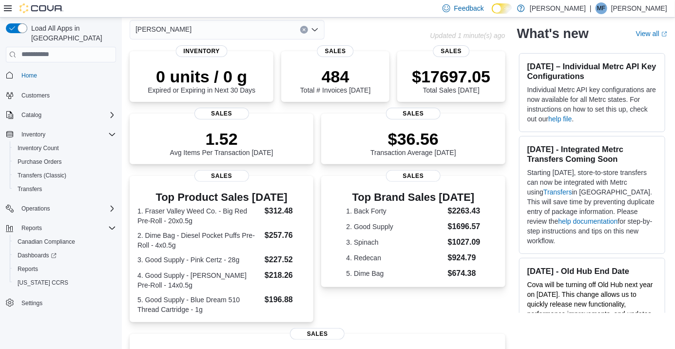
scroll to position [48, 0]
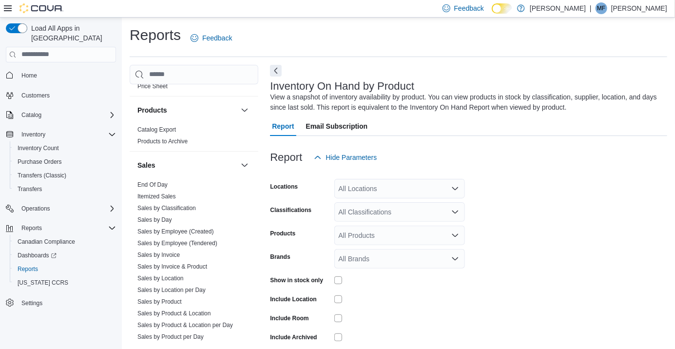
scroll to position [642, 0]
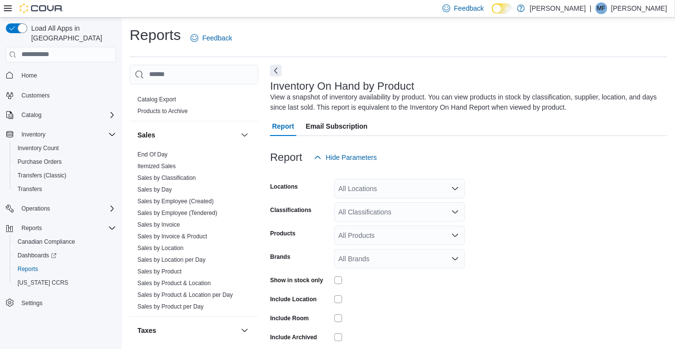
click at [162, 227] on link "Sales by Invoice" at bounding box center [158, 224] width 42 height 7
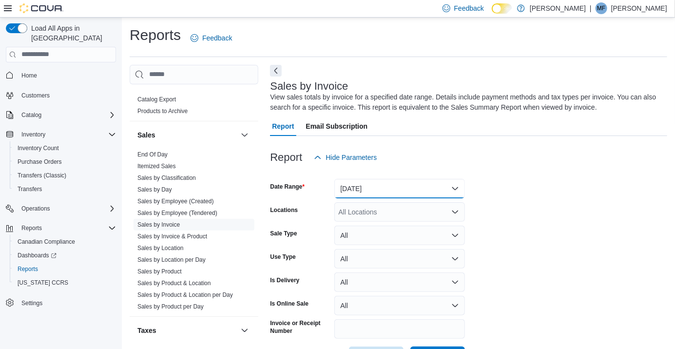
click at [389, 191] on button "[DATE]" at bounding box center [399, 188] width 131 height 19
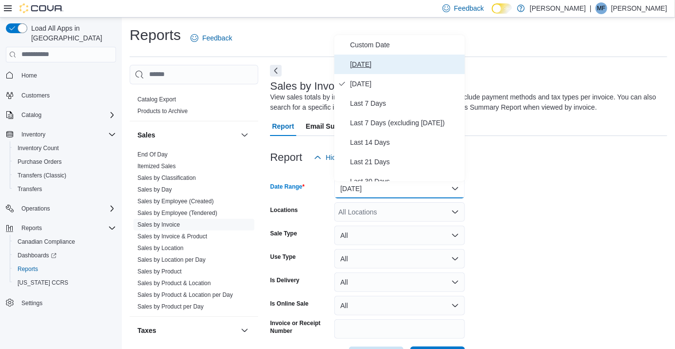
click at [365, 64] on span "[DATE]" at bounding box center [405, 64] width 111 height 12
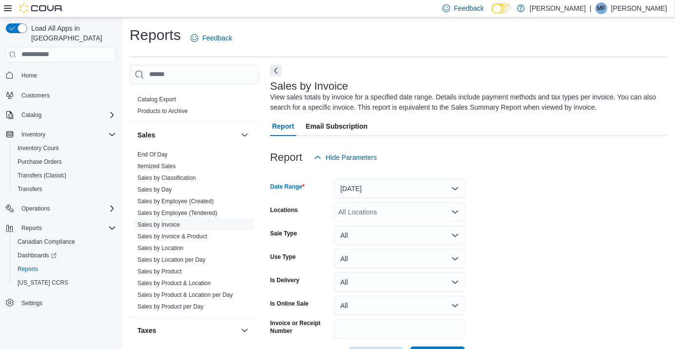
click at [362, 217] on div "All Locations" at bounding box center [399, 211] width 131 height 19
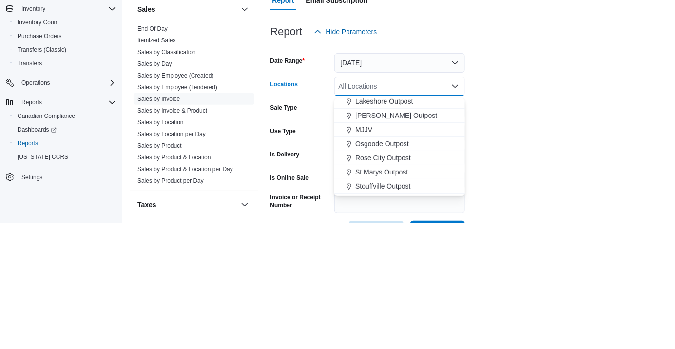
scroll to position [256, 0]
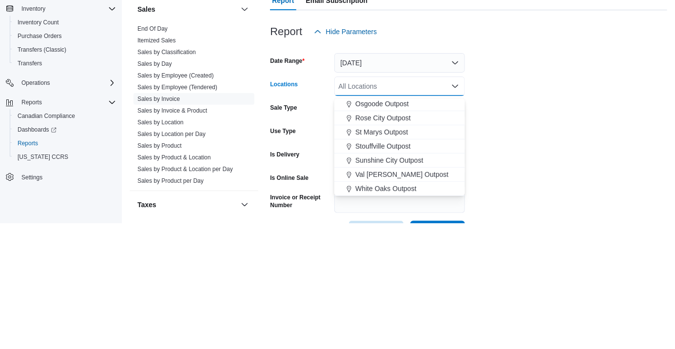
click at [511, 245] on form "Date Range Today Locations All Locations Combo box. Selected. Combo box input. …" at bounding box center [468, 266] width 397 height 199
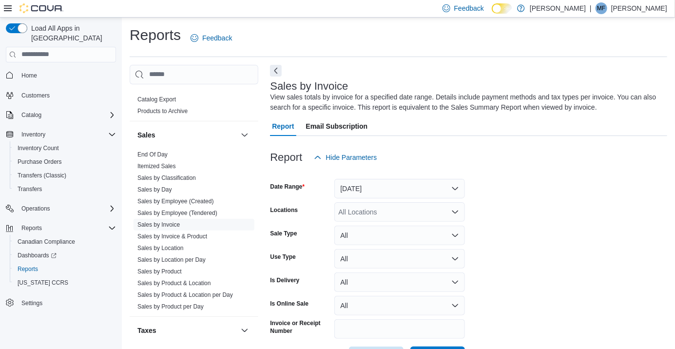
click at [364, 211] on div "All Locations" at bounding box center [399, 211] width 131 height 19
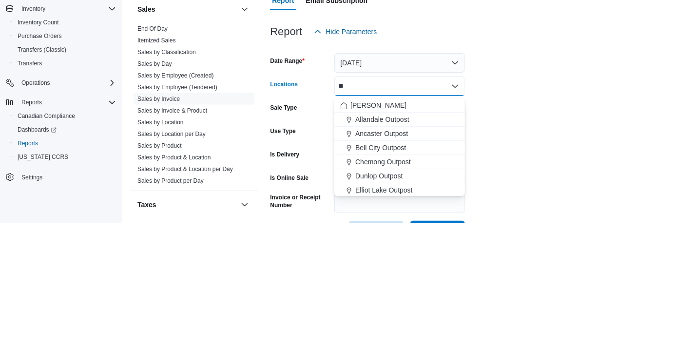
scroll to position [0, 0]
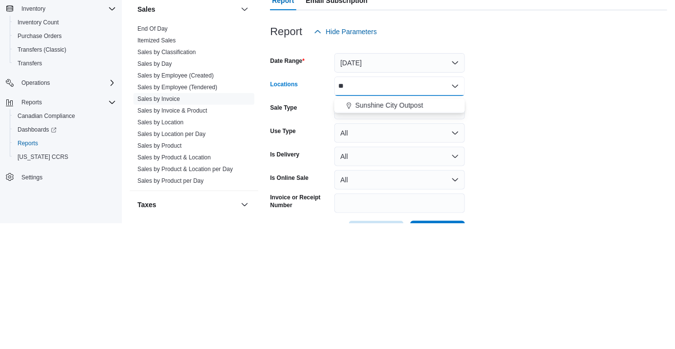
type input "**"
click at [367, 237] on button "Sunshine City Outpost" at bounding box center [399, 231] width 131 height 14
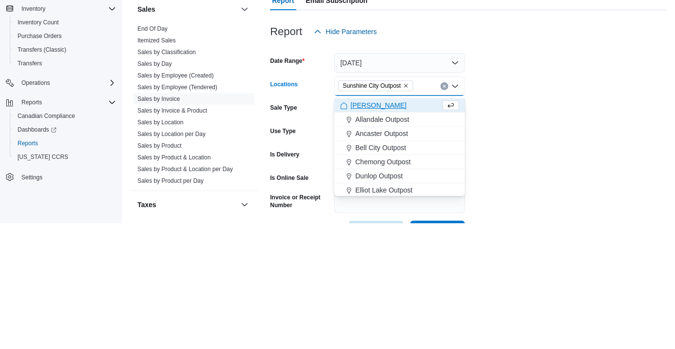
click at [528, 236] on form "Date Range [DATE] Locations [GEOGRAPHIC_DATA] Outpost Combo box. Selected. [GEO…" at bounding box center [468, 266] width 397 height 199
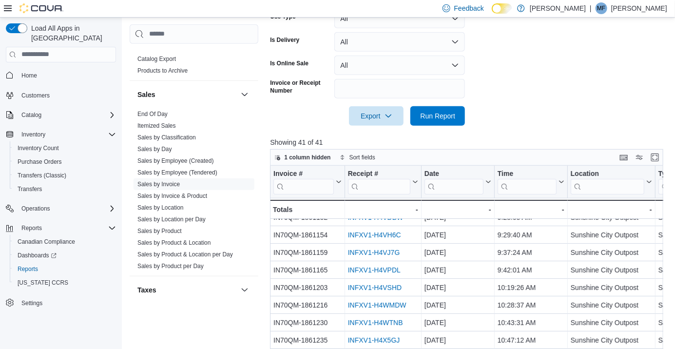
scroll to position [76, 0]
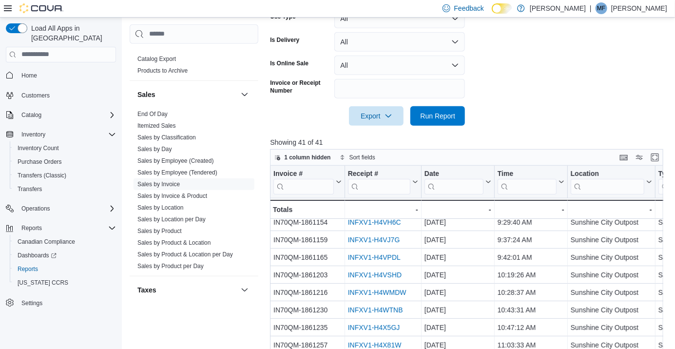
click at [374, 279] on link "INFXV1-H4VSHD" at bounding box center [375, 275] width 54 height 8
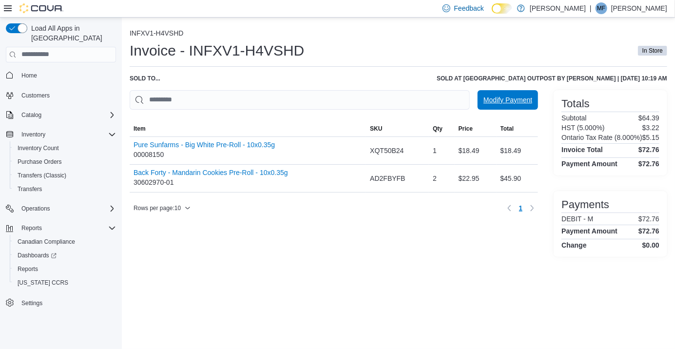
click at [510, 108] on span "Modify Payment" at bounding box center [507, 99] width 49 height 19
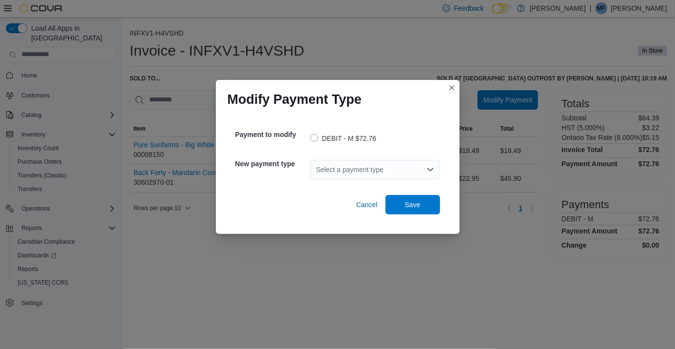
click at [366, 170] on div "Select a payment type" at bounding box center [375, 169] width 130 height 19
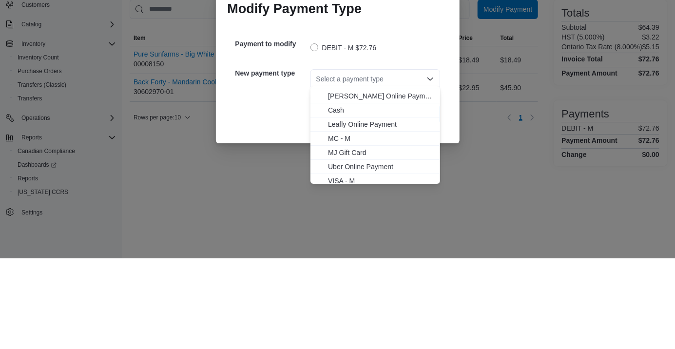
scroll to position [30, 0]
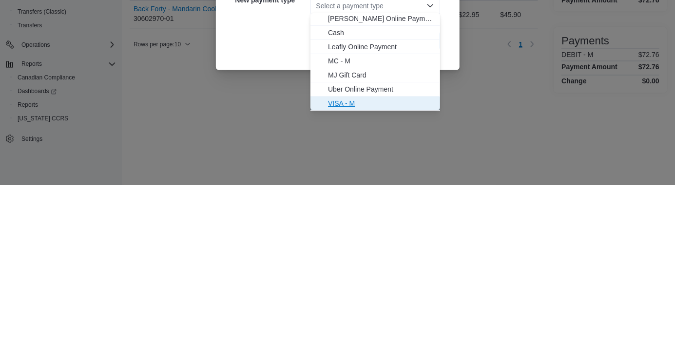
click at [340, 273] on button "VISA - M" at bounding box center [375, 267] width 130 height 14
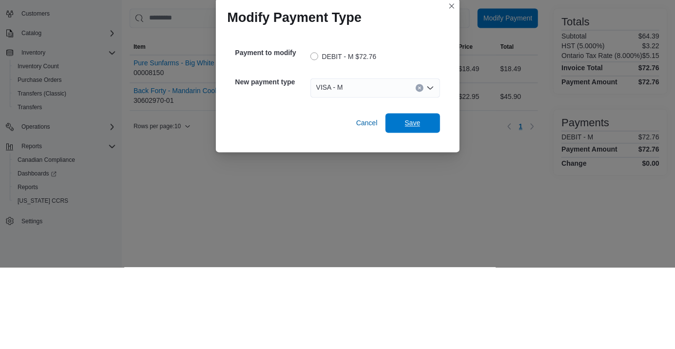
click at [411, 201] on span "Save" at bounding box center [413, 205] width 16 height 10
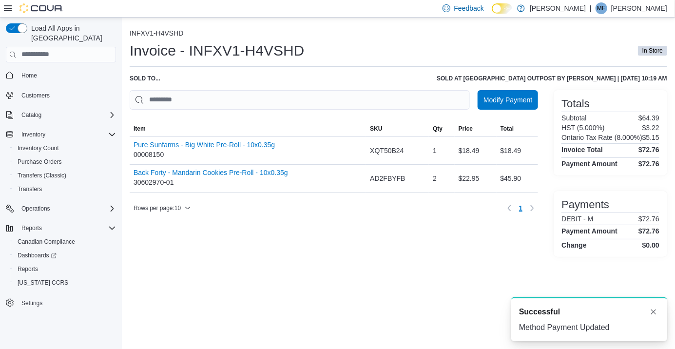
scroll to position [0, 0]
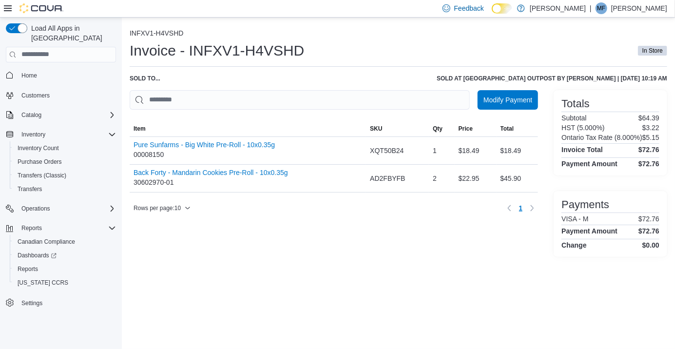
click at [23, 265] on span "Reports" at bounding box center [28, 269] width 20 height 8
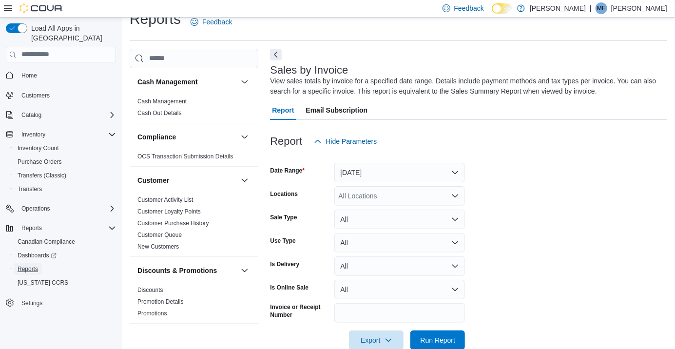
scroll to position [32, 0]
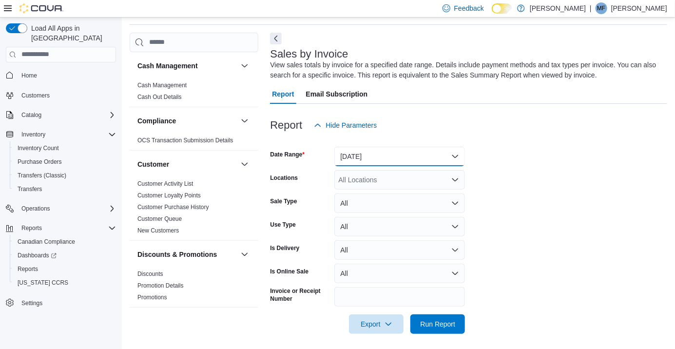
click at [369, 163] on button "[DATE]" at bounding box center [399, 156] width 131 height 19
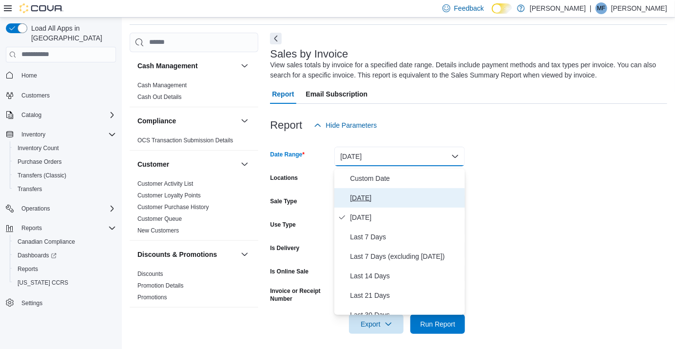
click at [361, 196] on span "[DATE]" at bounding box center [405, 198] width 111 height 12
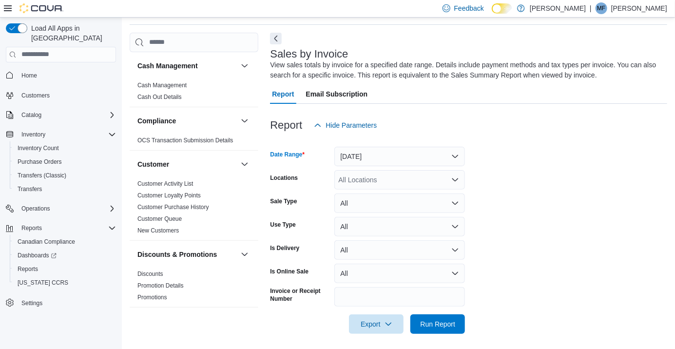
click at [362, 179] on div "All Locations" at bounding box center [399, 179] width 131 height 19
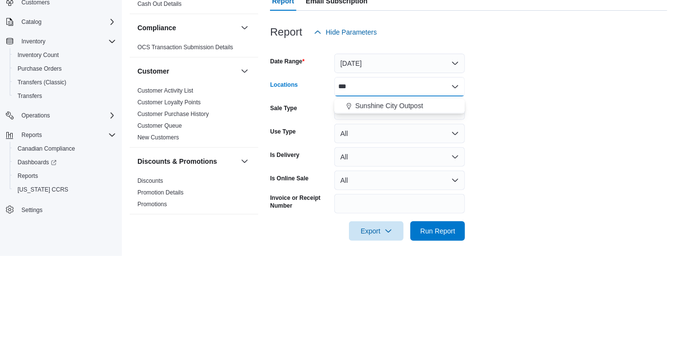
scroll to position [0, 0]
type input "***"
click at [372, 200] on span "Sunshine City Outpost" at bounding box center [389, 199] width 68 height 10
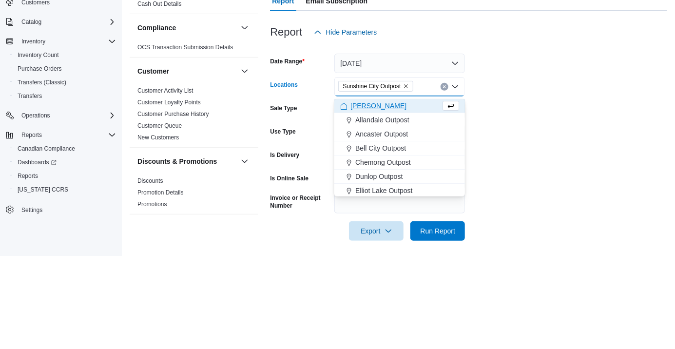
click at [525, 168] on form "Date Range [DATE] Locations [GEOGRAPHIC_DATA] Outpost Combo box. Selected. [GEO…" at bounding box center [468, 234] width 397 height 199
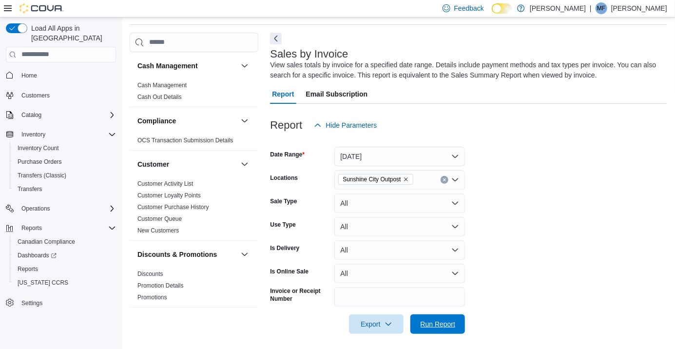
click at [436, 329] on span "Run Report" at bounding box center [437, 324] width 35 height 10
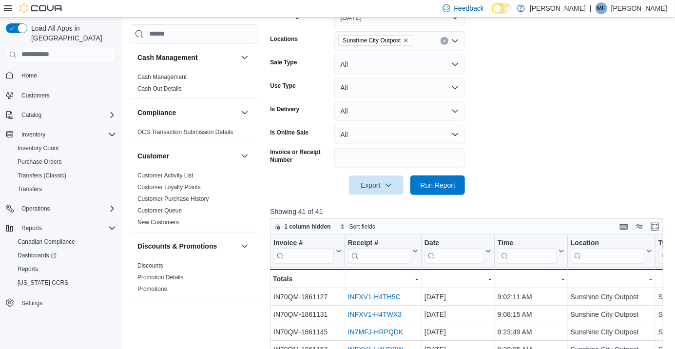
scroll to position [31, 0]
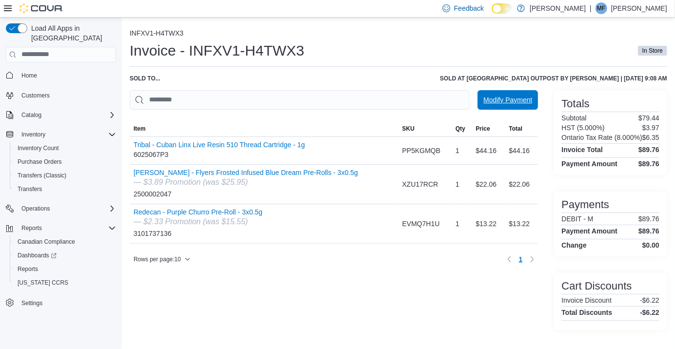
click at [511, 109] on span "Modify Payment" at bounding box center [507, 99] width 49 height 19
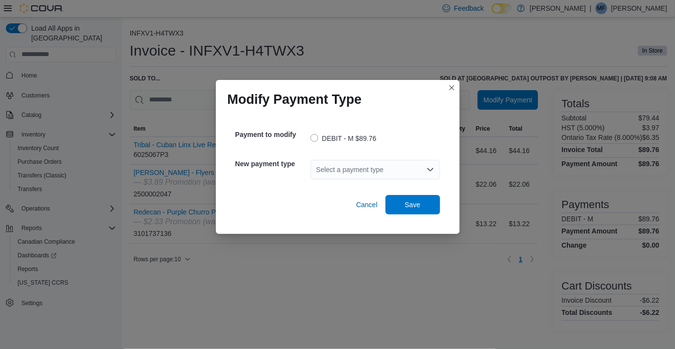
click at [359, 174] on div "Select a payment type" at bounding box center [375, 169] width 130 height 19
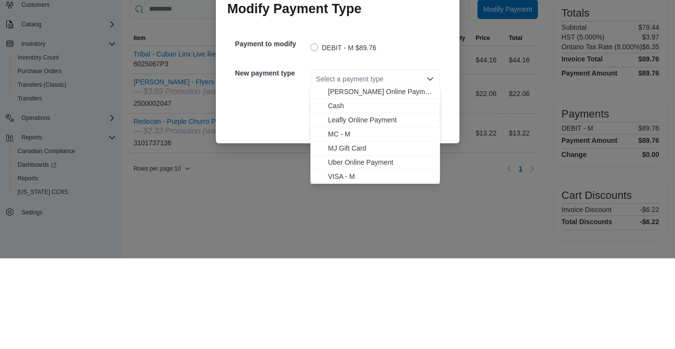
scroll to position [30, 0]
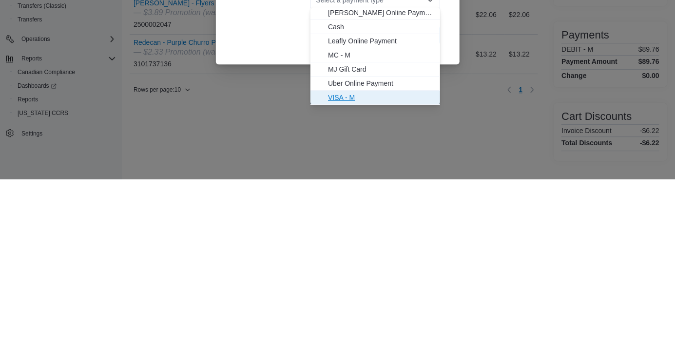
click at [335, 271] on span "VISA - M" at bounding box center [381, 267] width 106 height 10
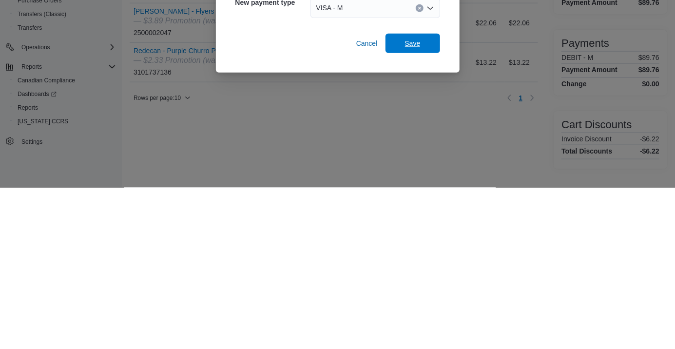
click at [414, 205] on span "Save" at bounding box center [413, 205] width 16 height 10
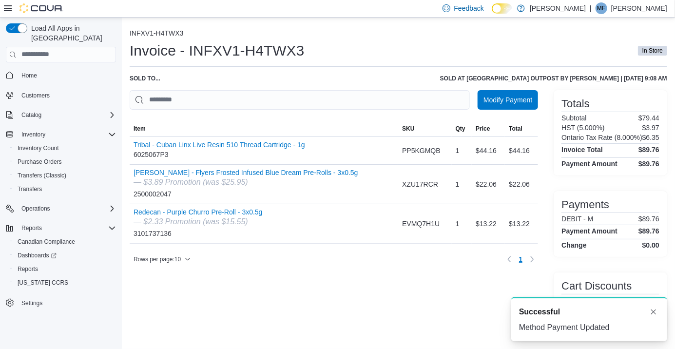
scroll to position [0, 0]
